Goal: Transaction & Acquisition: Purchase product/service

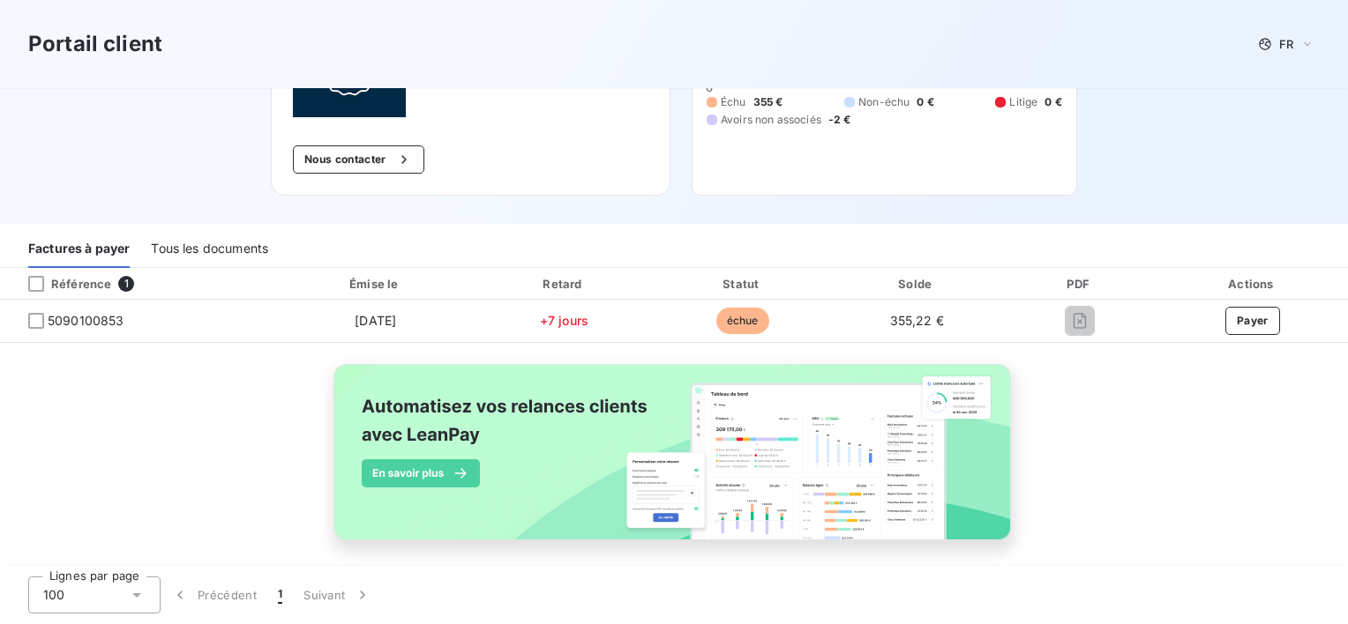
scroll to position [189, 0]
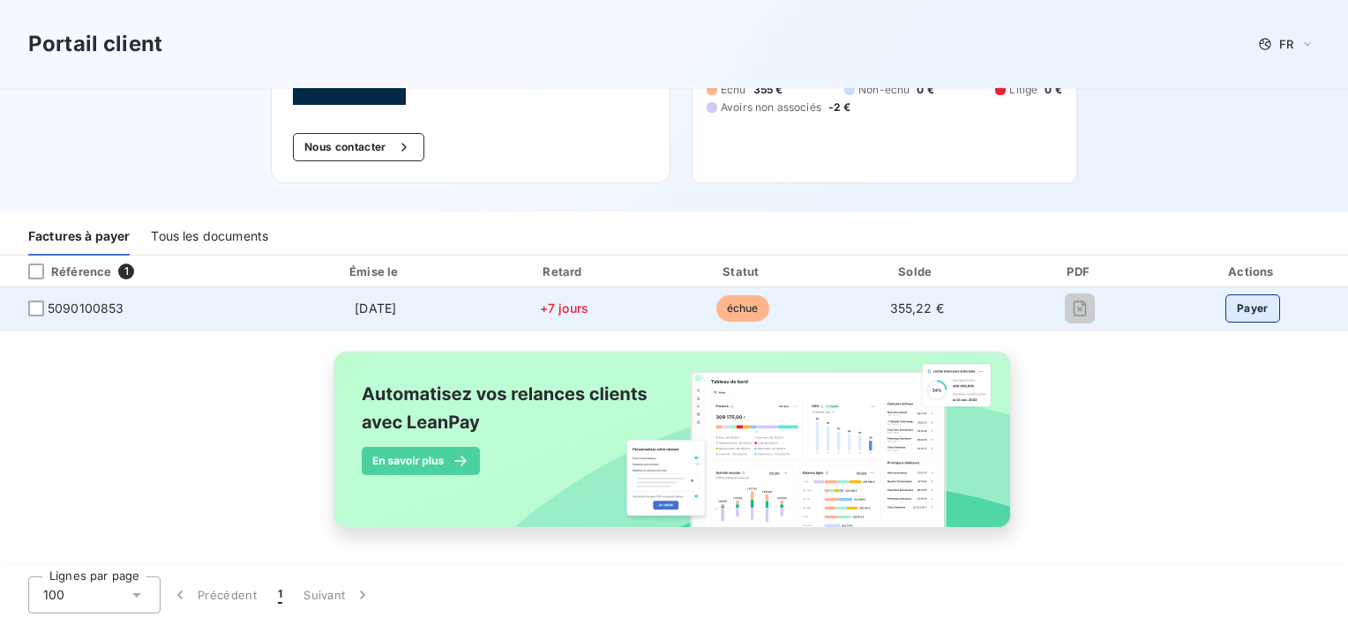
click at [1241, 314] on button "Payer" at bounding box center [1252, 309] width 55 height 28
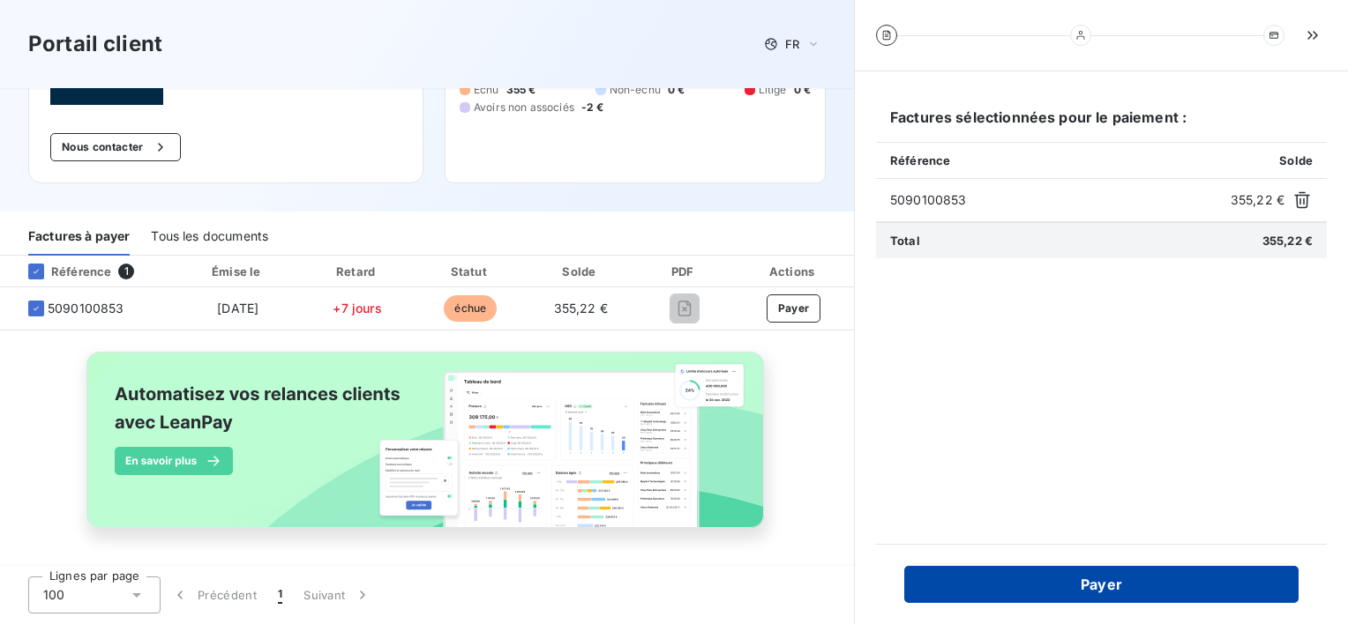
click at [1108, 587] on button "Payer" at bounding box center [1101, 584] width 394 height 37
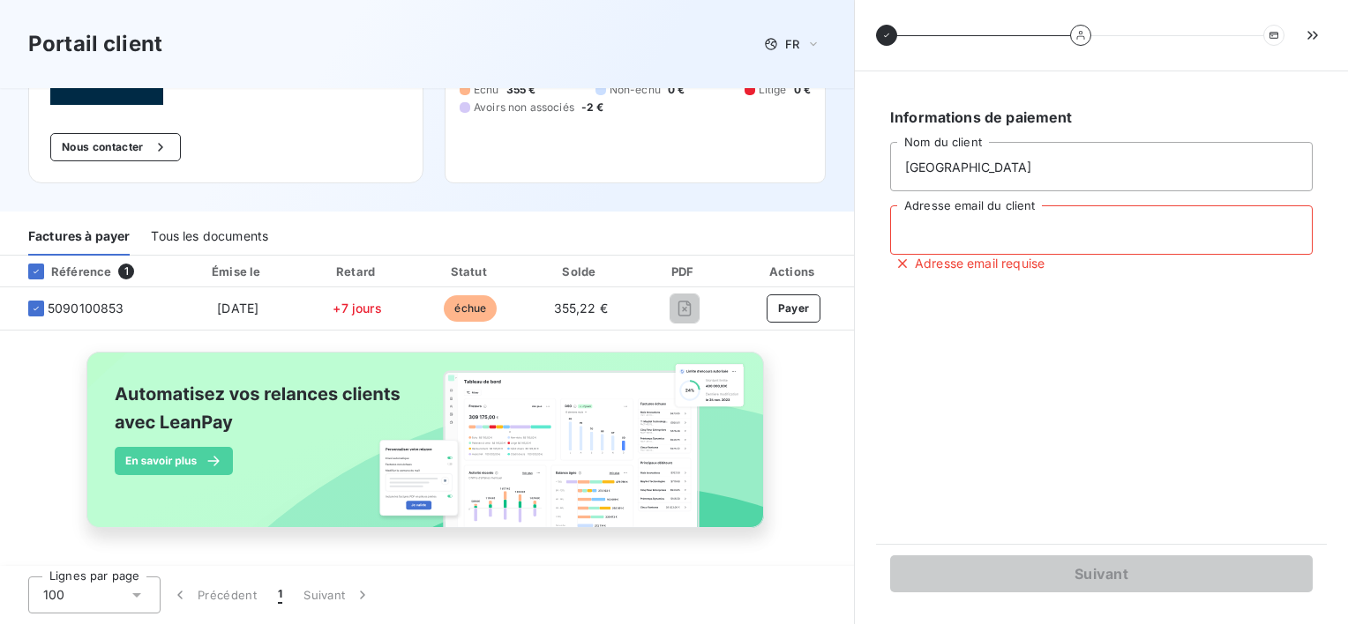
click at [1026, 219] on input "Adresse email du client" at bounding box center [1101, 230] width 422 height 49
type input "villalabrazilia@gmail.com"
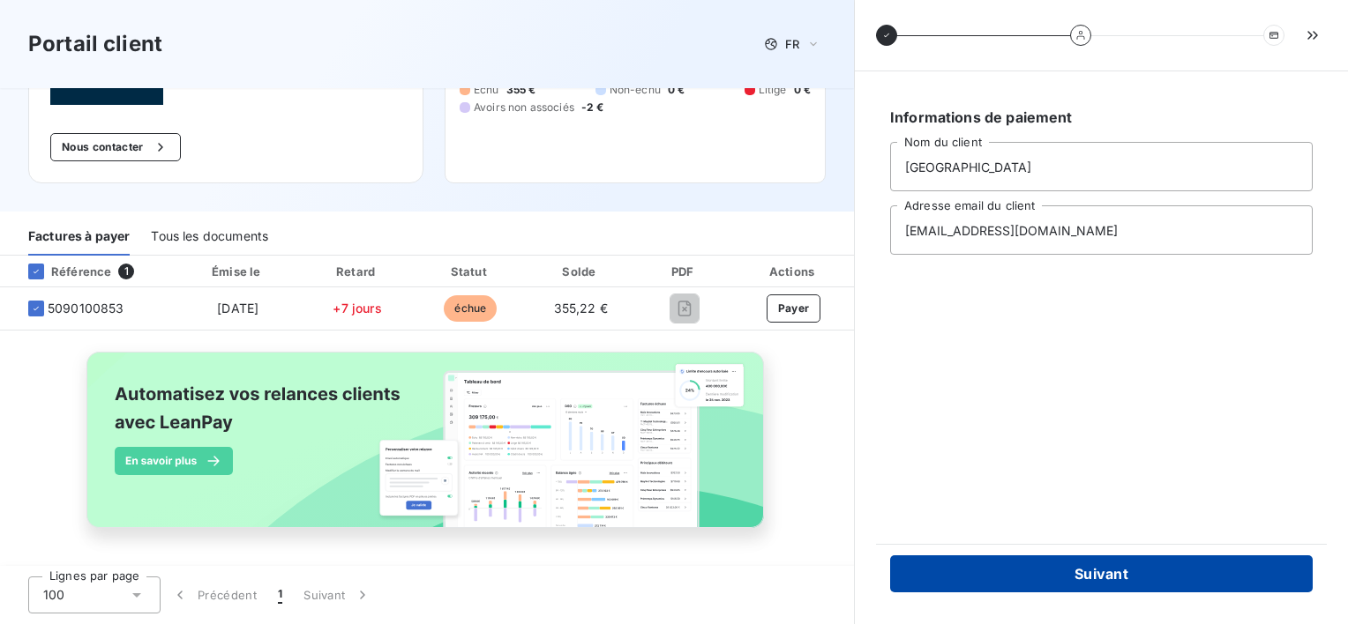
click at [1115, 572] on button "Suivant" at bounding box center [1101, 574] width 422 height 37
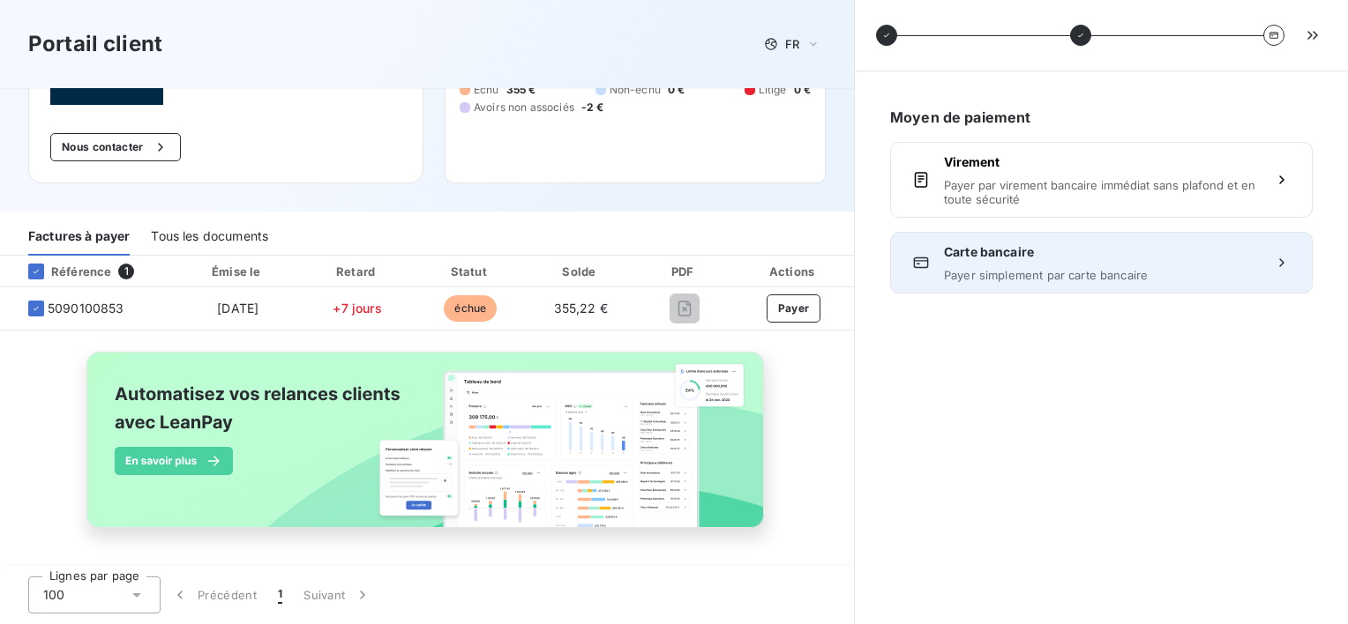
click at [1084, 265] on div "Carte bancaire Payer simplement par carte bancaire" at bounding box center [1101, 262] width 315 height 39
